Goal: Information Seeking & Learning: Learn about a topic

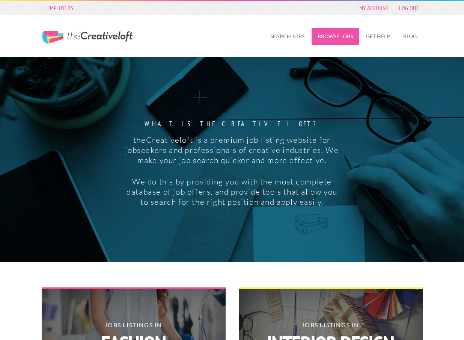
click at [340, 35] on link "Browse Jobs" at bounding box center [335, 36] width 47 height 17
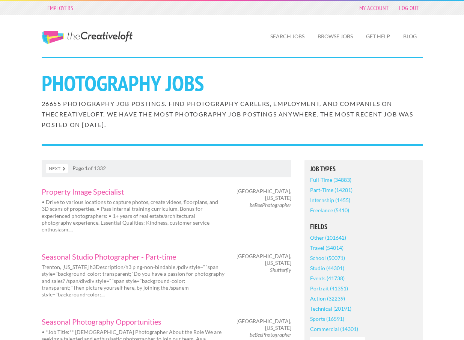
scroll to position [2, 0]
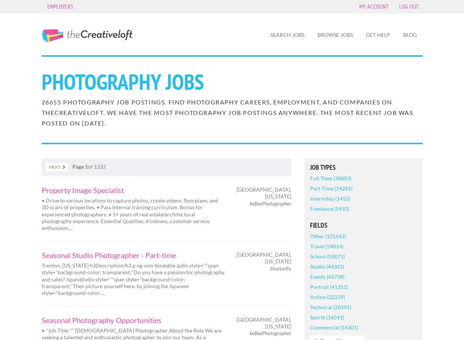
click at [56, 163] on link "Next" at bounding box center [57, 167] width 22 height 9
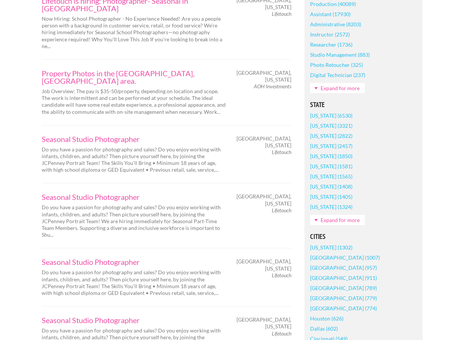
scroll to position [392, 0]
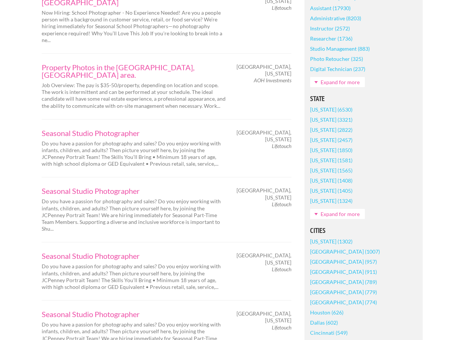
click at [341, 252] on link "Los Angeles (1007)" at bounding box center [345, 251] width 70 height 10
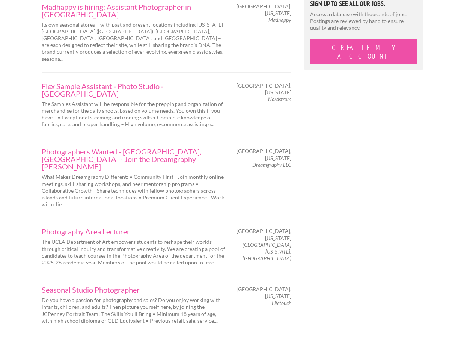
scroll to position [784, 0]
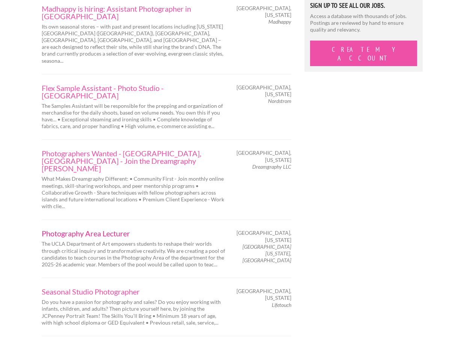
click at [84, 229] on link "Photography Area Lecturer" at bounding box center [134, 233] width 184 height 8
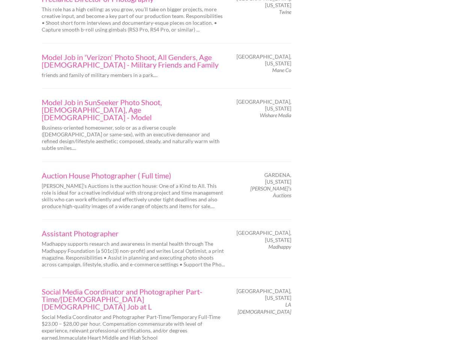
scroll to position [1139, 0]
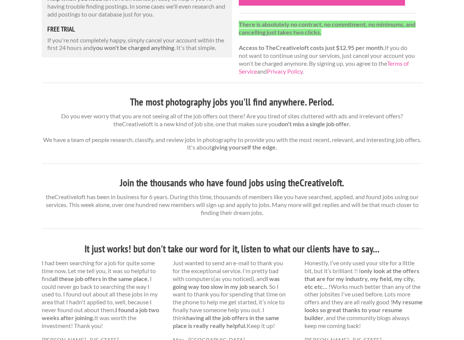
scroll to position [337, 0]
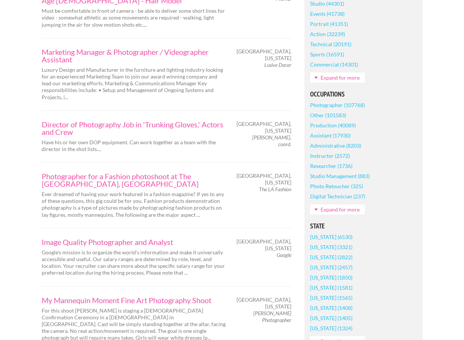
scroll to position [303, 0]
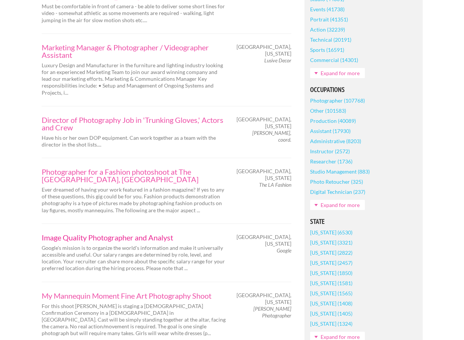
click at [72, 238] on link "Image Quality Photographer and Analyst" at bounding box center [134, 237] width 184 height 8
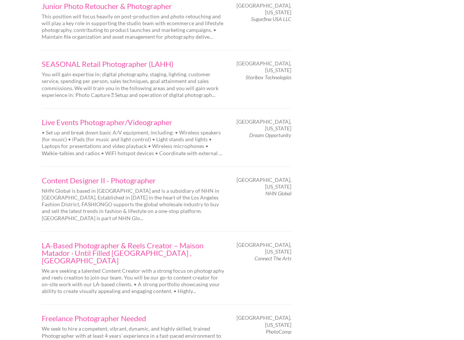
scroll to position [1229, 0]
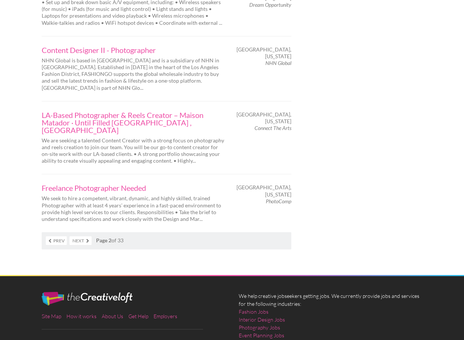
click at [75, 236] on link "Next" at bounding box center [80, 240] width 22 height 9
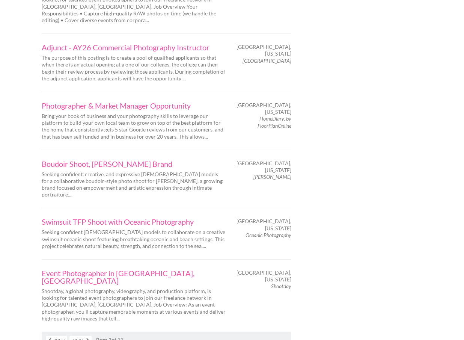
scroll to position [1165, 0]
click at [81, 335] on link "Next" at bounding box center [80, 339] width 22 height 9
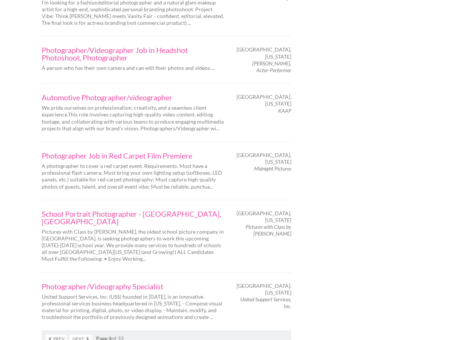
scroll to position [1124, 0]
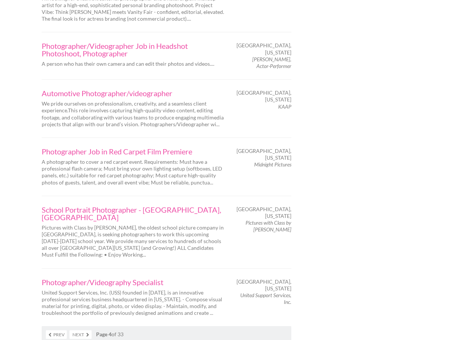
click at [82, 330] on link "Next" at bounding box center [80, 334] width 22 height 9
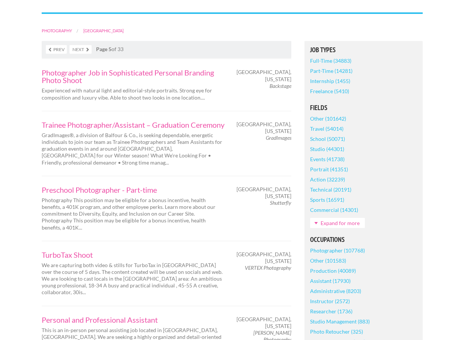
scroll to position [156, 0]
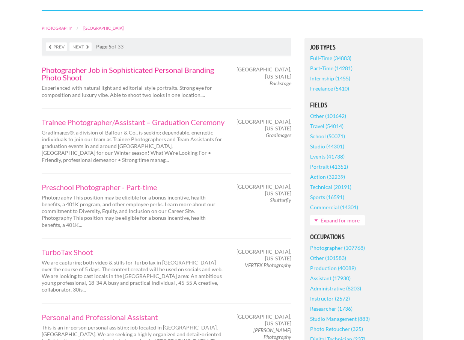
click at [68, 71] on link "Photographer Job in Sophisticated Personal Branding Photo Shoot" at bounding box center [134, 73] width 184 height 15
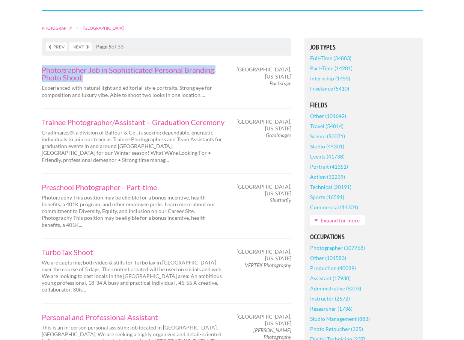
drag, startPoint x: 28, startPoint y: 69, endPoint x: 154, endPoint y: 83, distance: 126.6
copy div "Photographer Job in Sophisticated Personal Branding Photo Shoot"
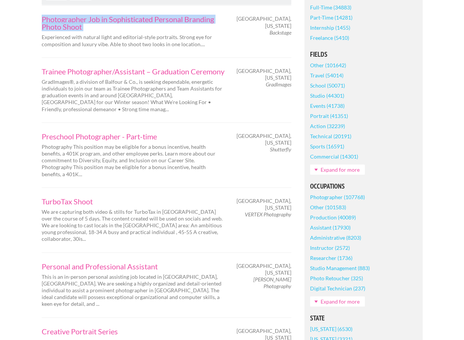
scroll to position [211, 0]
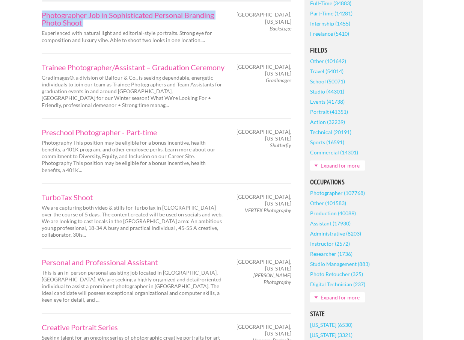
click at [332, 222] on link "Assistant (17930)" at bounding box center [330, 223] width 41 height 10
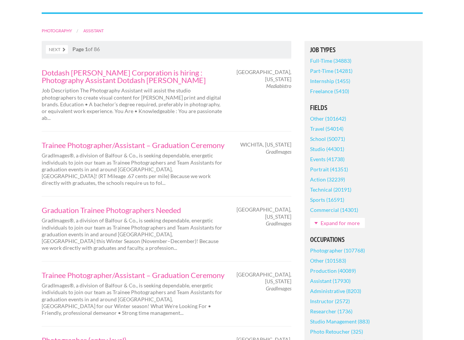
scroll to position [281, 0]
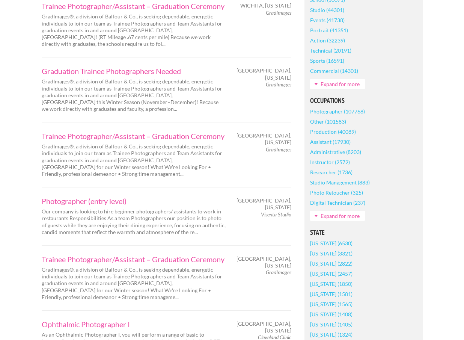
click at [332, 241] on link "[US_STATE] (6530)" at bounding box center [331, 243] width 42 height 10
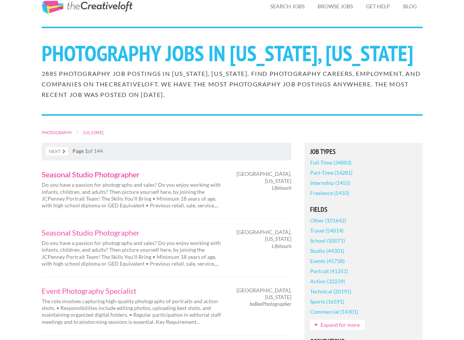
scroll to position [15, 0]
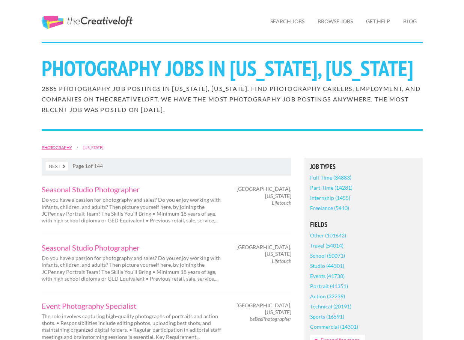
click at [58, 150] on link "Photography" at bounding box center [57, 147] width 30 height 5
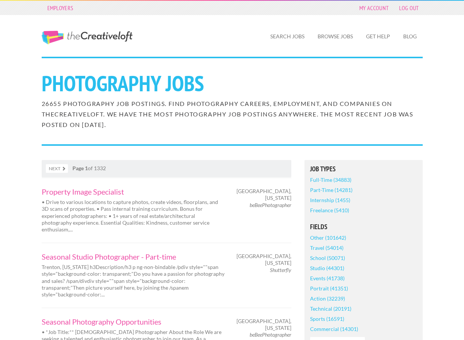
click at [99, 32] on link "The Creative Loft" at bounding box center [87, 38] width 91 height 14
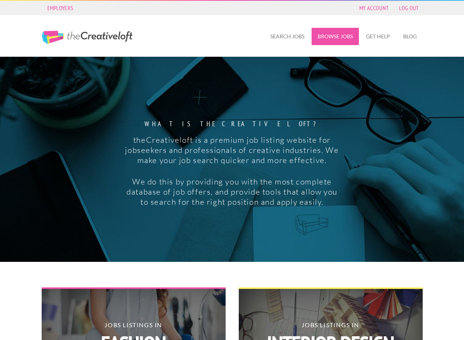
click at [334, 40] on link "Browse Jobs" at bounding box center [335, 36] width 47 height 17
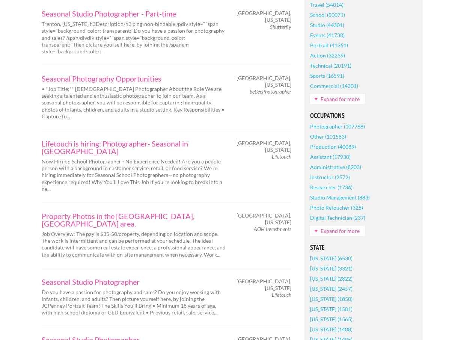
scroll to position [250, 0]
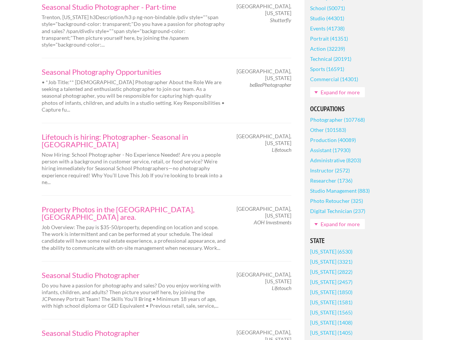
click at [330, 224] on link "Expand for more" at bounding box center [337, 224] width 55 height 10
click at [333, 148] on link "Assistant (17930)" at bounding box center [330, 150] width 41 height 10
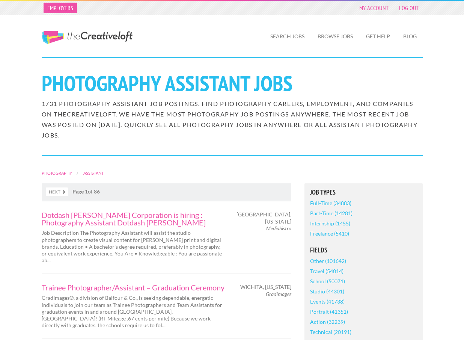
click at [59, 6] on link "Employers" at bounding box center [61, 8] width 34 height 11
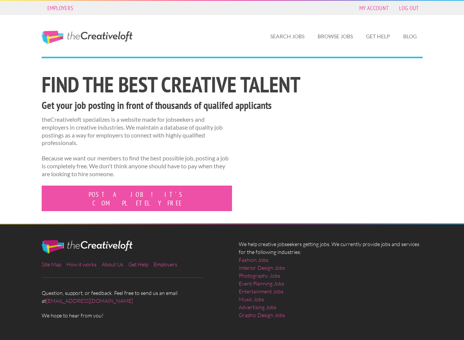
click at [71, 31] on link "The Creative Loft" at bounding box center [87, 38] width 91 height 14
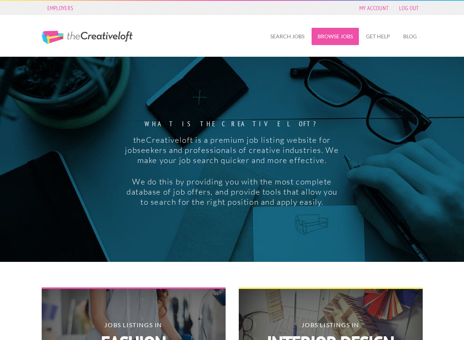
click at [331, 38] on link "Browse Jobs" at bounding box center [335, 36] width 47 height 17
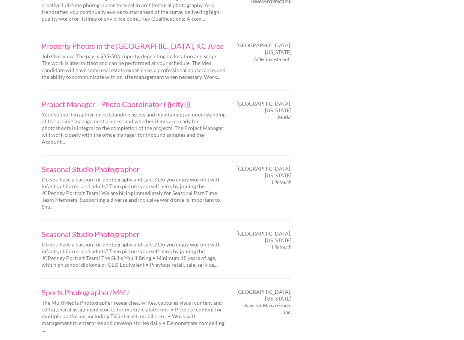
scroll to position [1230, 0]
